Goal: Task Accomplishment & Management: Use online tool/utility

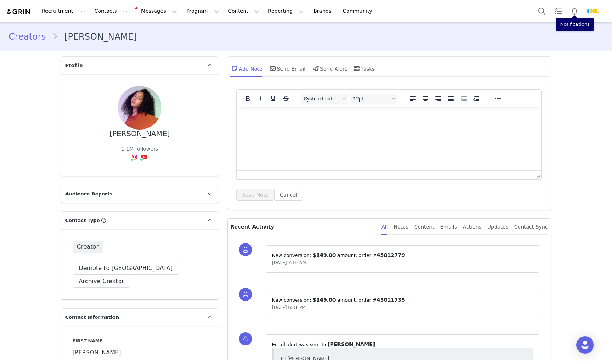
scroll to position [447, 0]
click at [539, 12] on button "Search" at bounding box center [542, 11] width 16 height 16
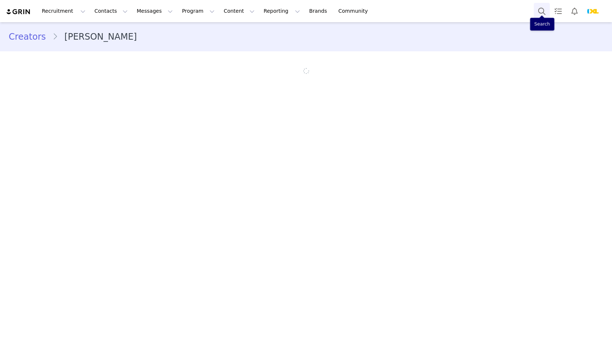
click at [547, 10] on button "Search" at bounding box center [542, 11] width 16 height 16
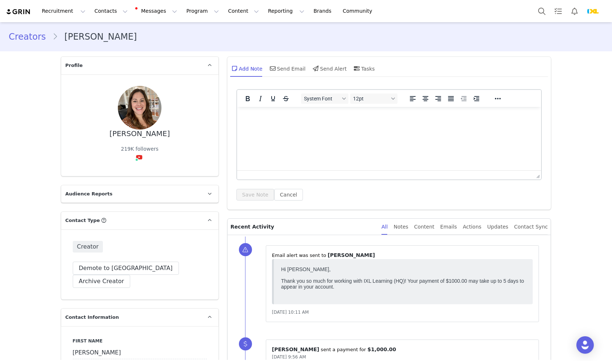
click at [139, 154] on icon at bounding box center [139, 157] width 7 height 6
click at [141, 132] on div "[PERSON_NAME] 219K followers YouTube ( @[PERSON_NAME] Teaching ) Connected — Vi…" at bounding box center [139, 125] width 157 height 102
click at [133, 135] on link "@[PERSON_NAME] Teaching" at bounding box center [146, 135] width 71 height 6
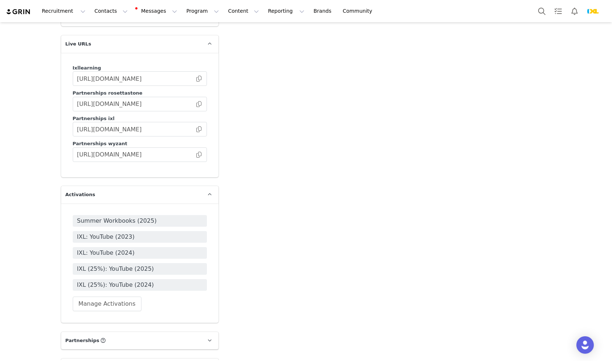
scroll to position [1487, 0]
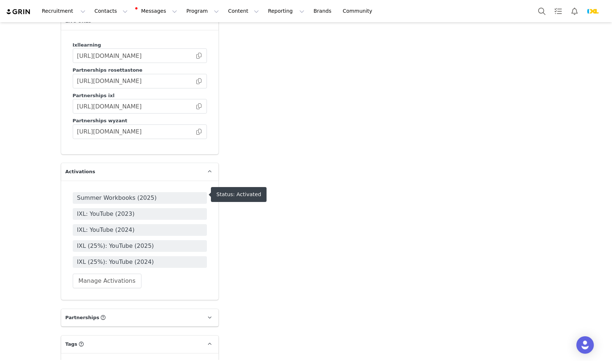
click at [145, 242] on span "IXL (25%): YouTube (2025)" at bounding box center [139, 246] width 125 height 9
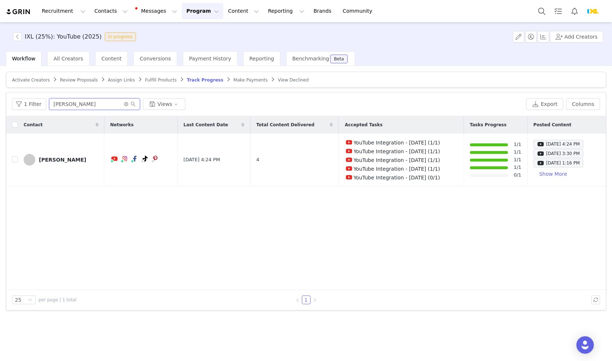
click at [96, 101] on input "[PERSON_NAME]" at bounding box center [94, 104] width 91 height 12
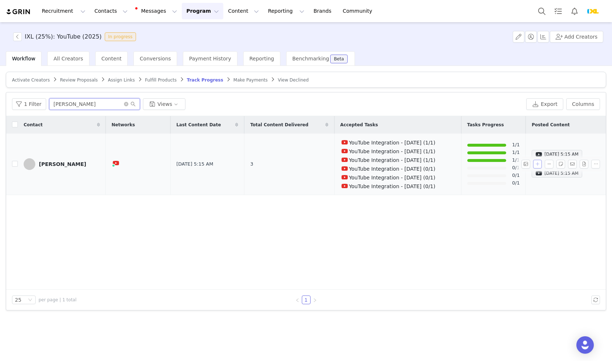
type input "[PERSON_NAME]"
click at [539, 164] on button "button" at bounding box center [537, 164] width 9 height 9
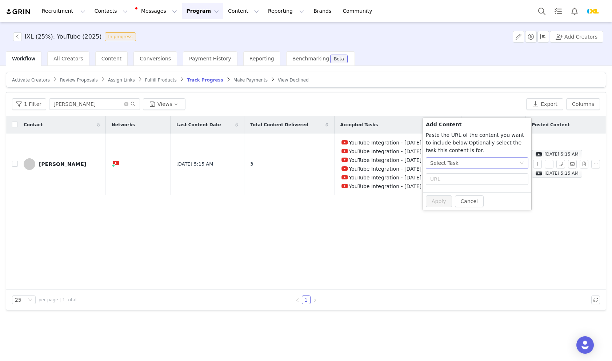
click at [479, 163] on div "Select Task" at bounding box center [474, 162] width 89 height 11
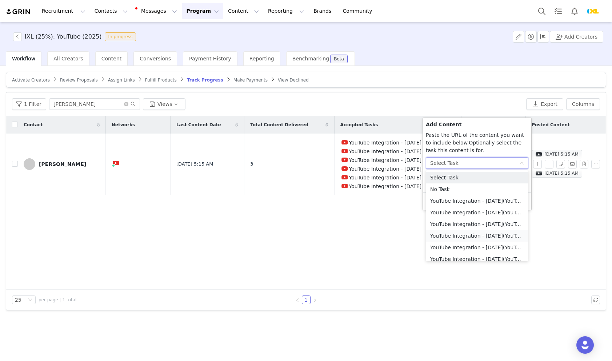
click at [466, 235] on li "YouTube Integration - [DATE] (YouTube)" at bounding box center [477, 236] width 103 height 12
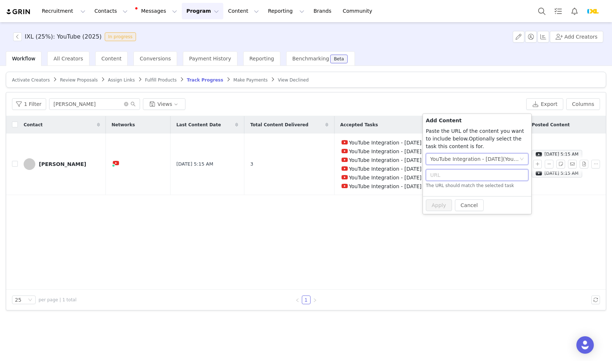
click at [452, 180] on input "text" at bounding box center [477, 175] width 103 height 12
paste input "[URL][DOMAIN_NAME]"
type input "[URL][DOMAIN_NAME]"
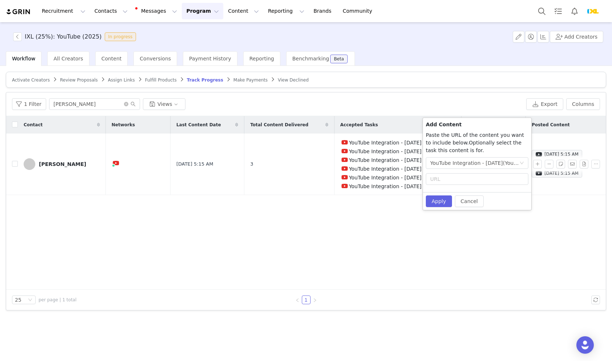
click at [431, 216] on div "Contact Networks Last Content Date Total Content Delivered Accepted Tasks Tasks…" at bounding box center [306, 203] width 600 height 174
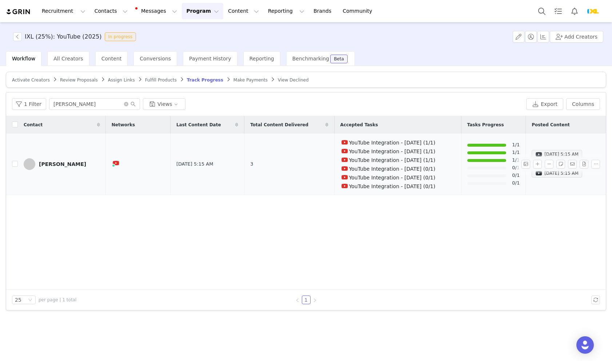
click at [540, 157] on div "[DATE] 5:15 AM" at bounding box center [556, 154] width 43 height 9
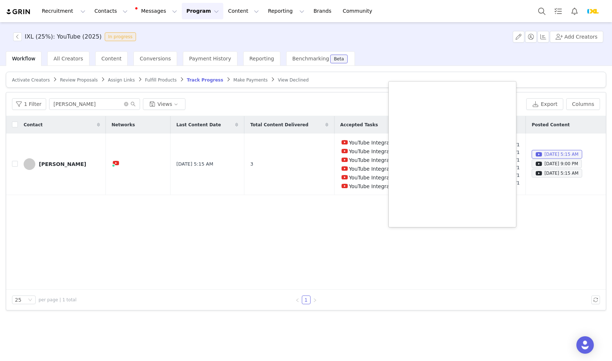
click at [529, 231] on div "Contact Networks Last Content Date Total Content Delivered Accepted Tasks Tasks…" at bounding box center [306, 203] width 600 height 174
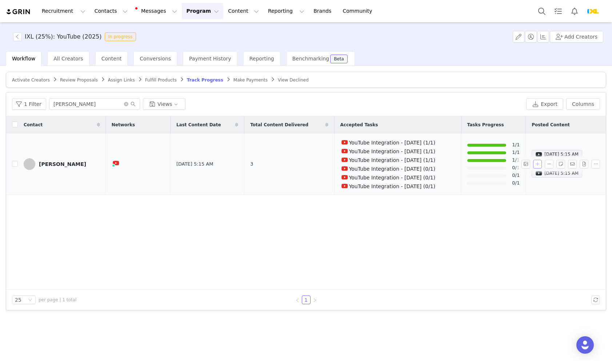
click at [537, 162] on button "button" at bounding box center [537, 164] width 9 height 9
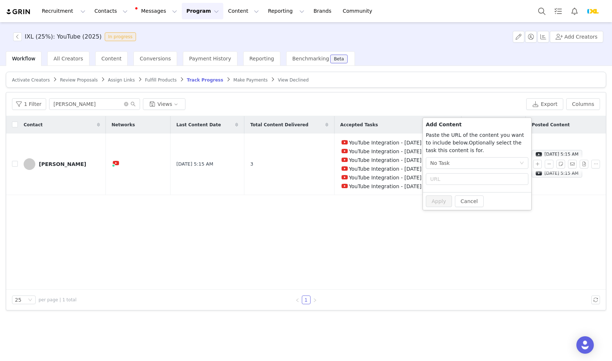
click at [473, 153] on p "Paste the URL of the content you want to include below. Add the text for you wa…" at bounding box center [477, 142] width 103 height 23
click at [467, 157] on div "No Task" at bounding box center [474, 162] width 89 height 11
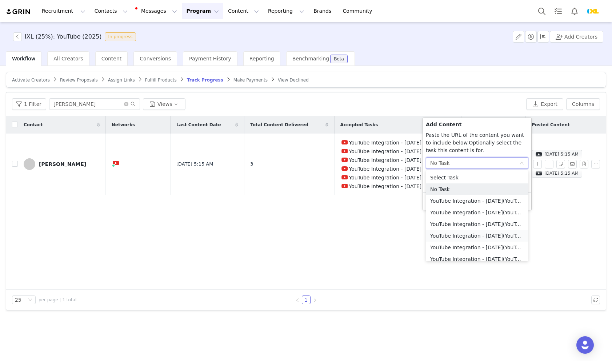
click at [446, 234] on li "YouTube Integration - [DATE] (YouTube)" at bounding box center [477, 236] width 103 height 12
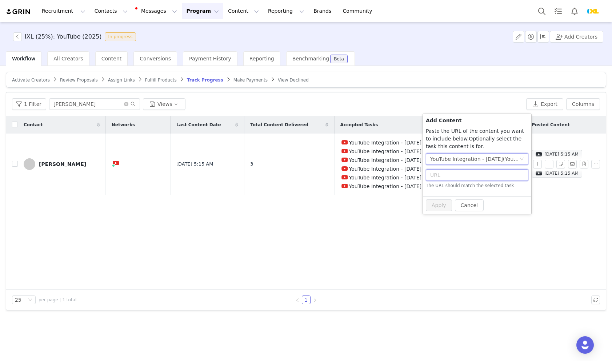
click at [446, 175] on input "text" at bounding box center [477, 175] width 103 height 12
paste input "[URL][DOMAIN_NAME]"
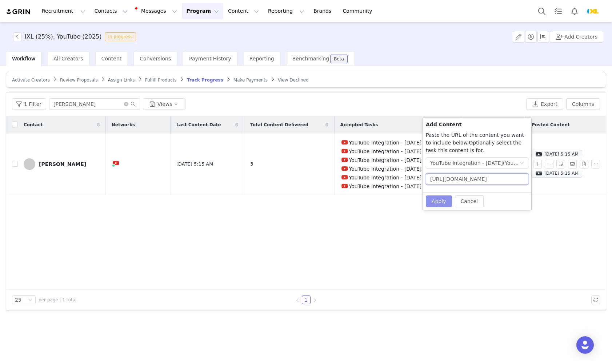
scroll to position [0, 48]
type input "[URL][DOMAIN_NAME]"
click at [432, 201] on button "Apply" at bounding box center [439, 201] width 26 height 12
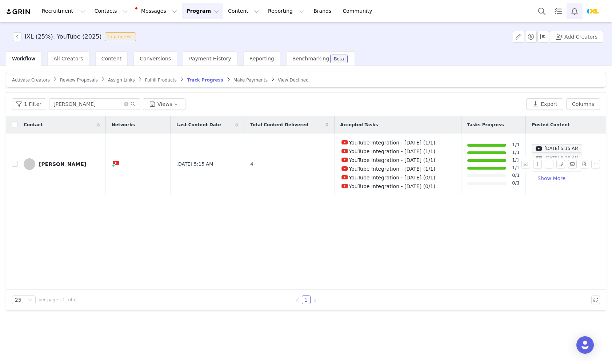
click at [580, 9] on button "Notifications" at bounding box center [575, 11] width 16 height 16
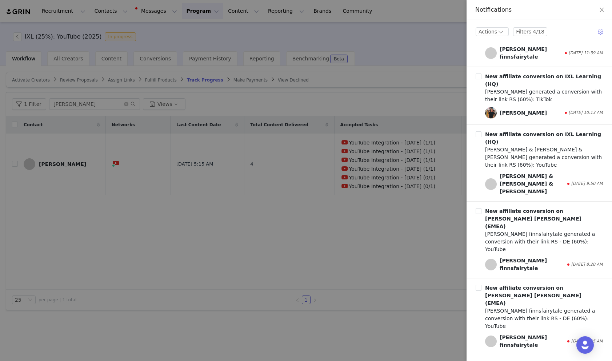
scroll to position [1080, 0]
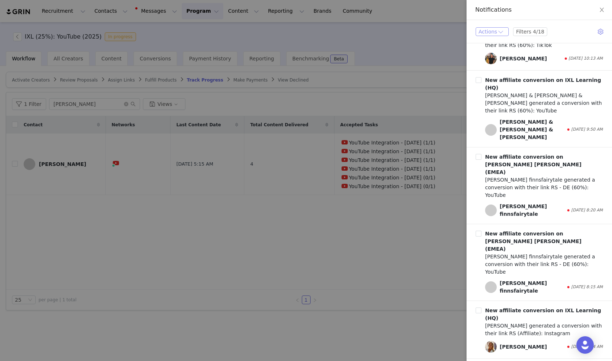
click at [502, 32] on button "Actions" at bounding box center [492, 31] width 33 height 9
click at [499, 82] on li "Mark All as Read" at bounding box center [501, 83] width 51 height 12
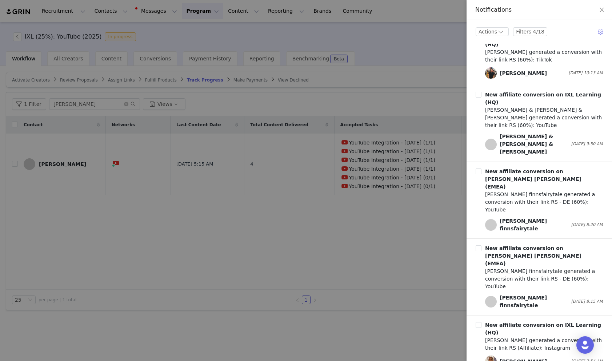
click at [278, 220] on div at bounding box center [306, 180] width 612 height 361
